Goal: Information Seeking & Learning: Check status

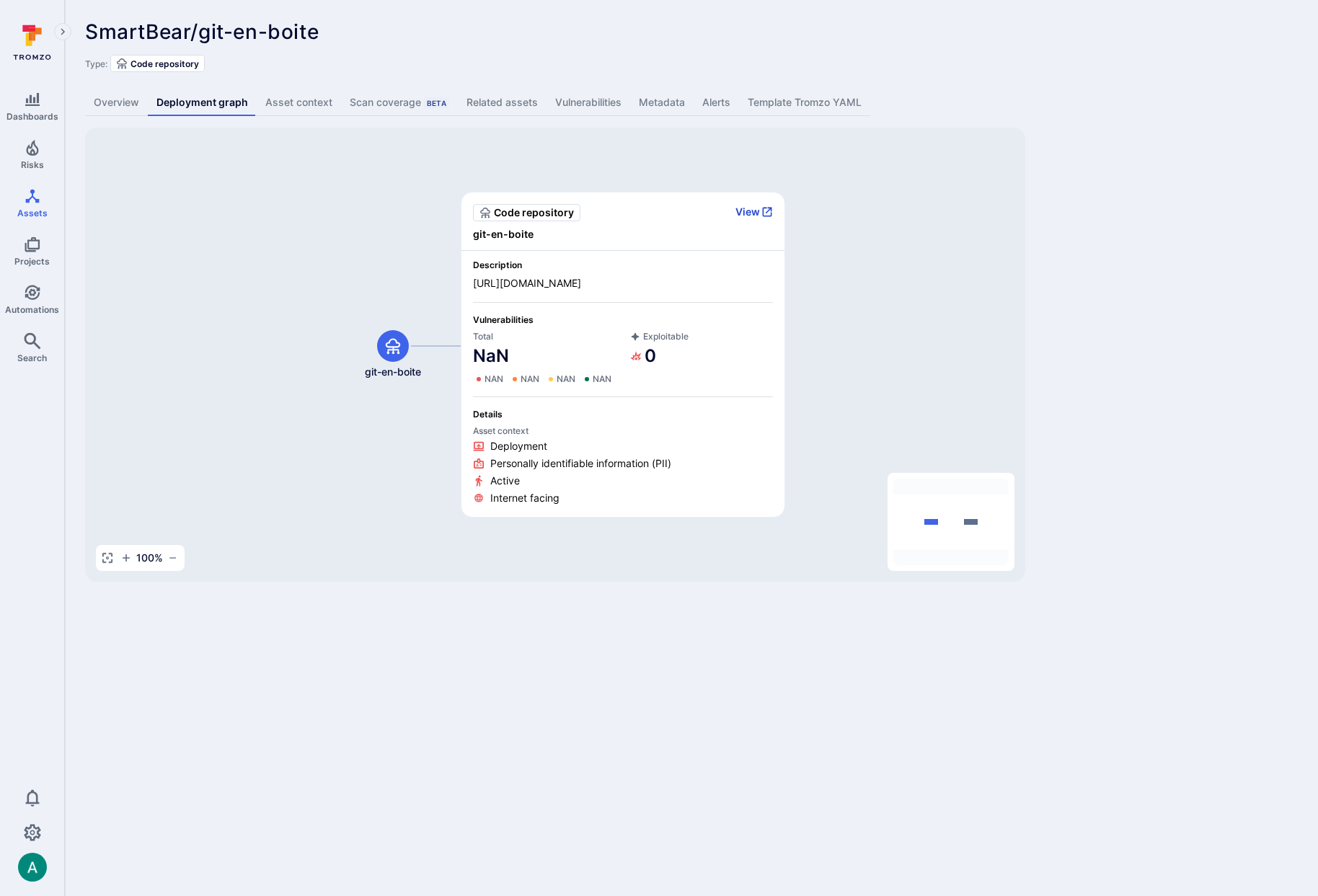
click at [752, 215] on button "View" at bounding box center [753, 212] width 38 height 13
click at [497, 357] on link "NaN" at bounding box center [490, 356] width 36 height 23
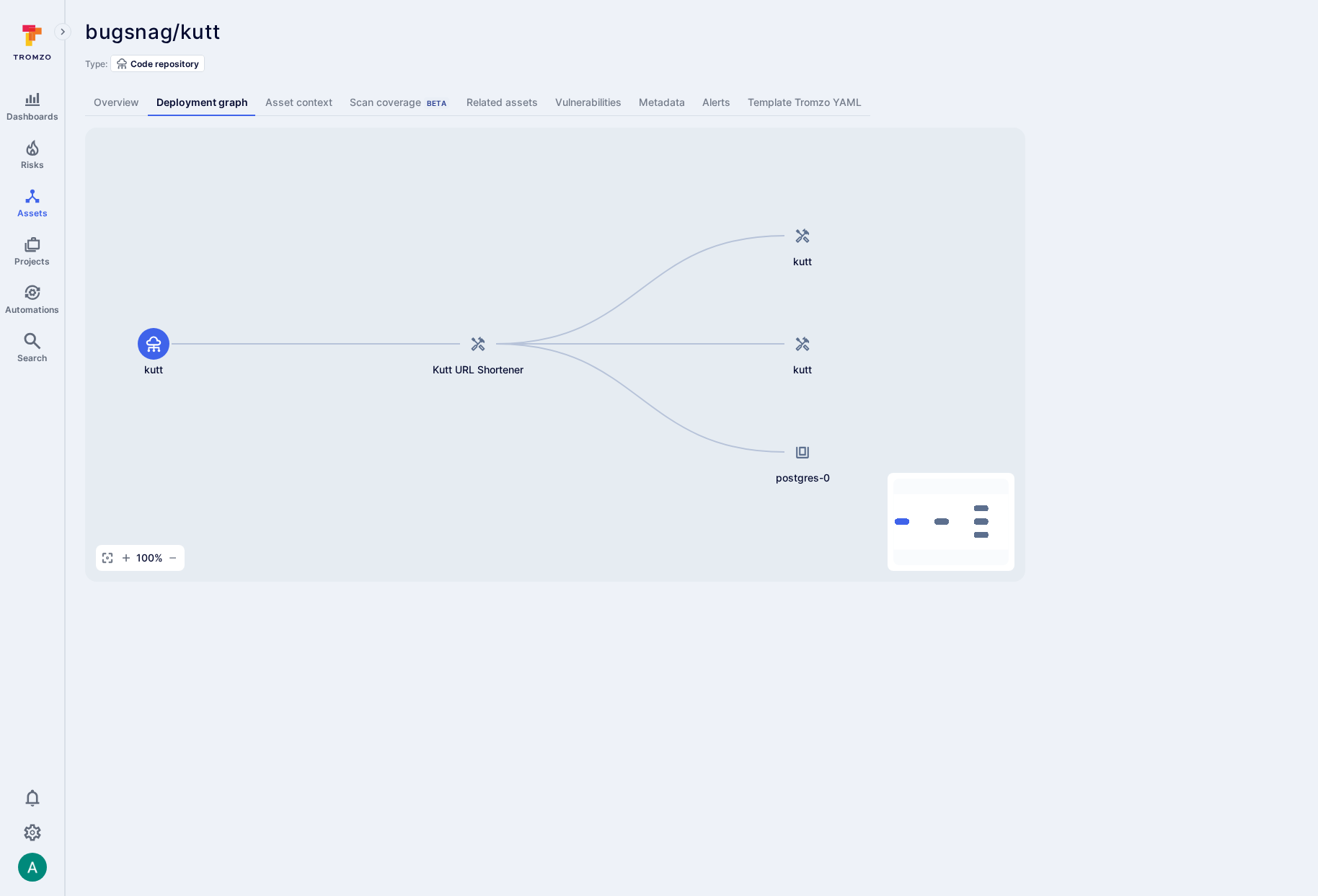
drag, startPoint x: 779, startPoint y: 388, endPoint x: 702, endPoint y: 385, distance: 77.1
click at [702, 385] on div "Kutt URL Shortener kutt kutt kutt postgres-0" at bounding box center [555, 355] width 940 height 454
click at [801, 240] on icon at bounding box center [802, 235] width 18 height 18
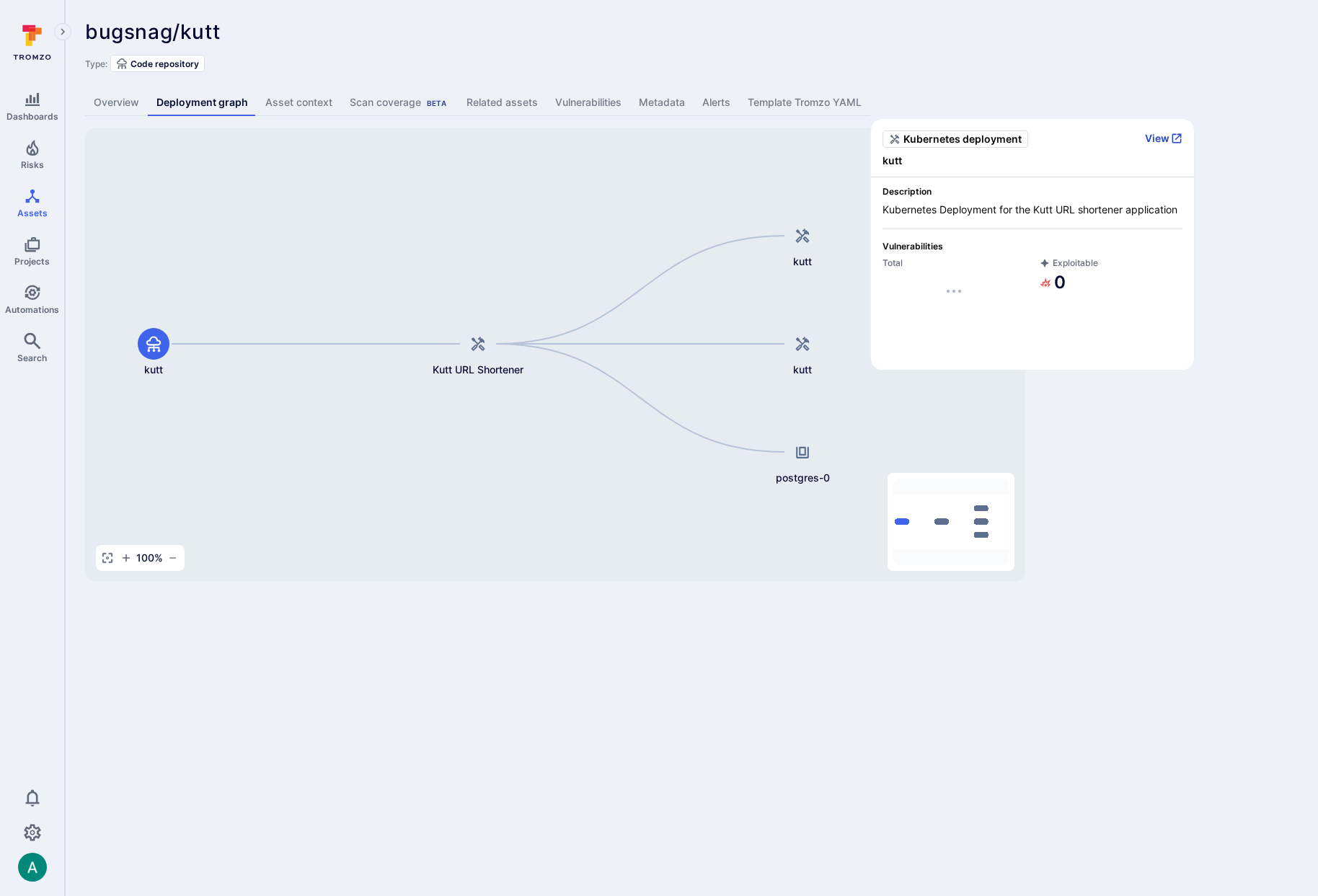
click at [1169, 136] on button "View" at bounding box center [1163, 138] width 38 height 13
click at [802, 247] on div at bounding box center [802, 236] width 32 height 32
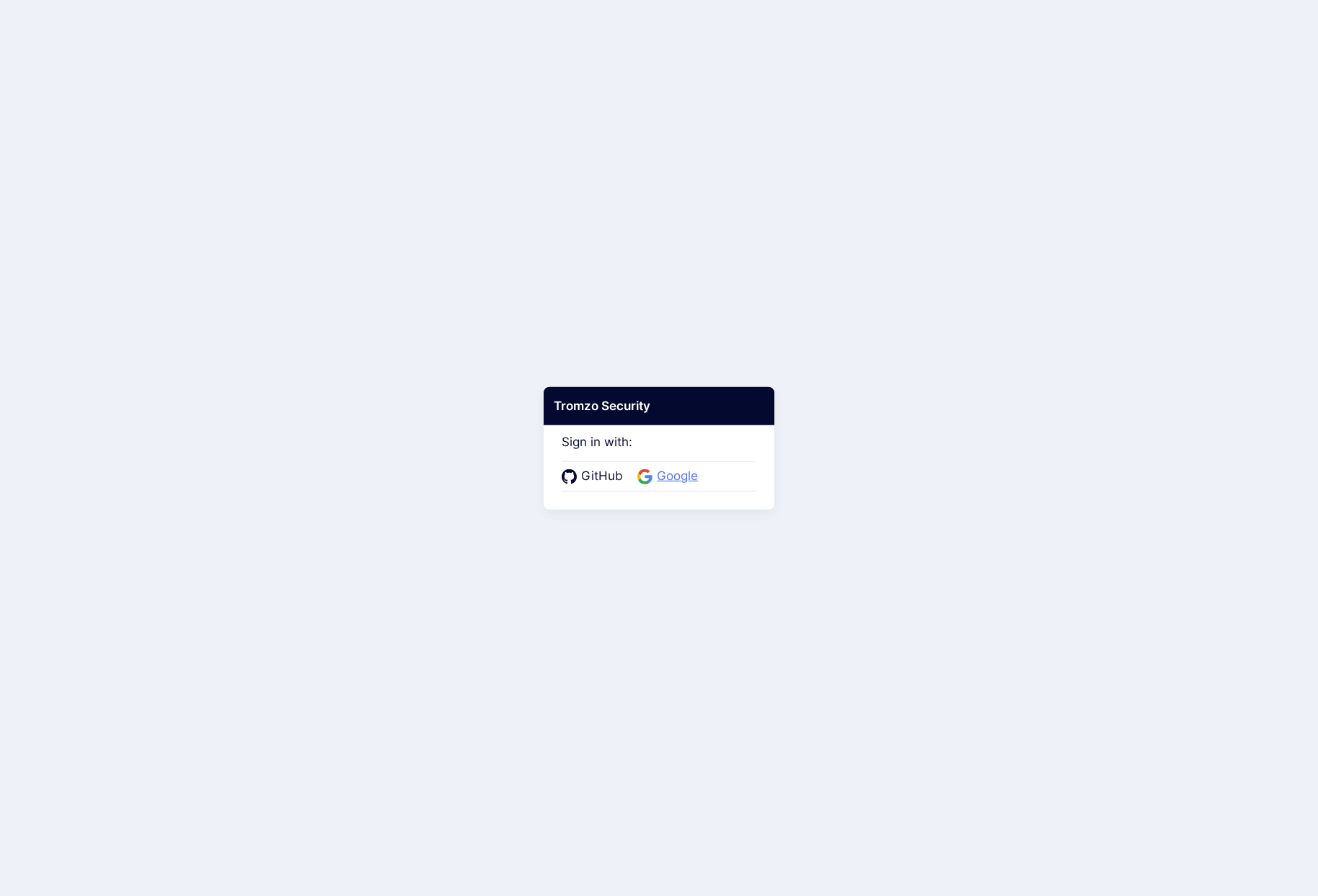
click at [697, 481] on span "Google" at bounding box center [677, 476] width 50 height 18
